Goal: Task Accomplishment & Management: Manage account settings

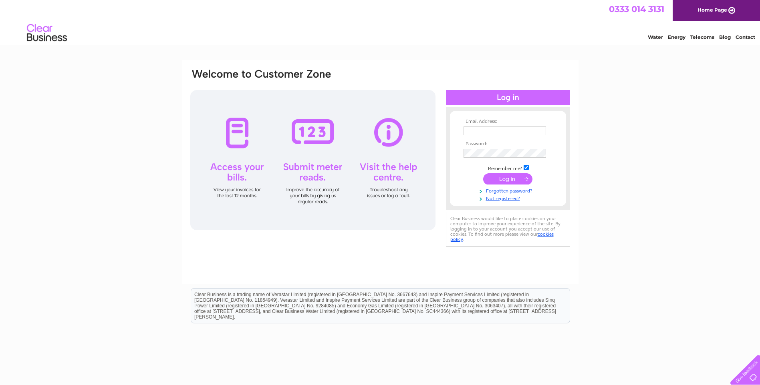
type input "[PERSON_NAME][EMAIL_ADDRESS][PERSON_NAME][DOMAIN_NAME]"
click at [506, 177] on input "submit" at bounding box center [507, 178] width 49 height 11
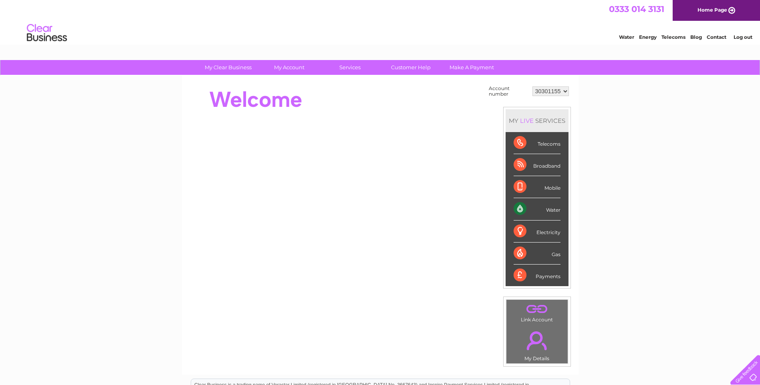
click at [553, 209] on div "Water" at bounding box center [536, 209] width 47 height 22
click at [515, 208] on div "Water" at bounding box center [536, 209] width 47 height 22
click at [520, 206] on div "Water" at bounding box center [536, 209] width 47 height 22
click at [560, 212] on li "Water" at bounding box center [536, 209] width 63 height 22
click at [540, 119] on div "MY LIVE SERVICES" at bounding box center [536, 120] width 63 height 23
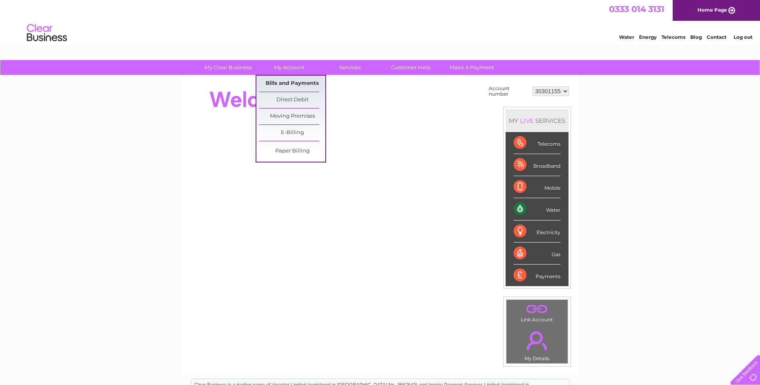
click at [291, 82] on link "Bills and Payments" at bounding box center [292, 84] width 66 height 16
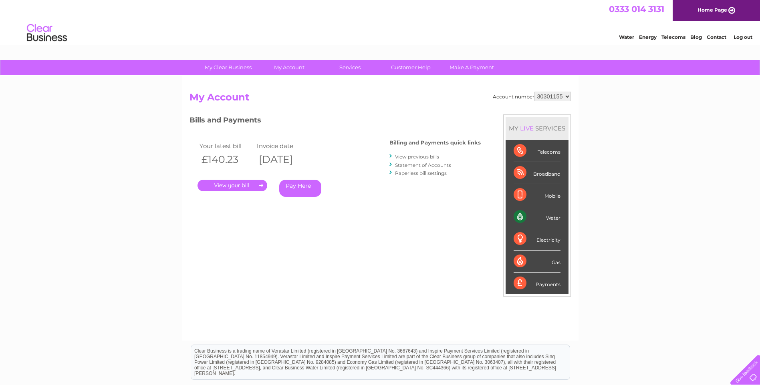
click at [242, 186] on link "." at bounding box center [232, 186] width 70 height 12
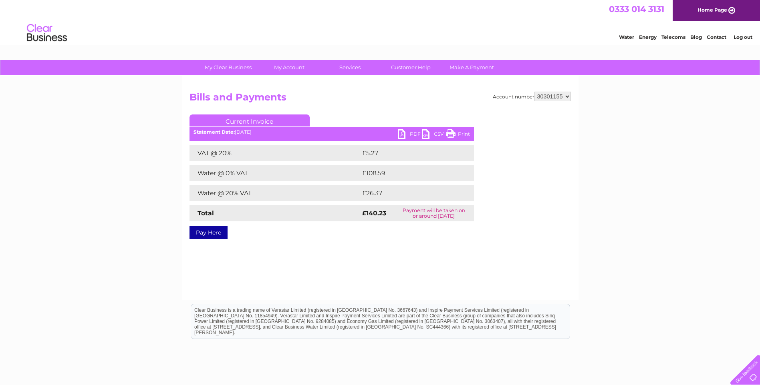
click at [411, 133] on link "PDF" at bounding box center [410, 135] width 24 height 12
